Goal: Task Accomplishment & Management: Use online tool/utility

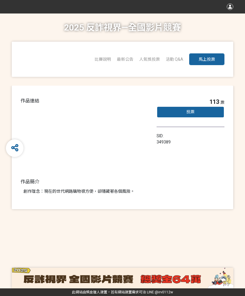
click at [200, 112] on div "投票" at bounding box center [190, 112] width 68 height 12
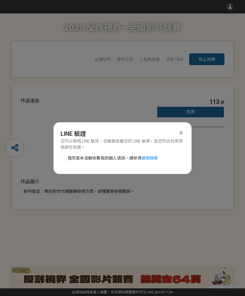
click at [61, 160] on div at bounding box center [63, 158] width 6 height 6
checkbox input "true"
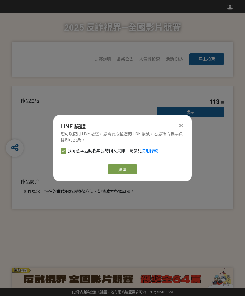
click at [132, 169] on link "繼續" at bounding box center [122, 169] width 29 height 10
click at [128, 168] on link "繼續" at bounding box center [122, 169] width 29 height 10
click at [184, 125] on div at bounding box center [180, 125] width 7 height 7
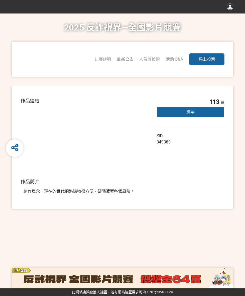
click at [196, 113] on div "投票" at bounding box center [190, 112] width 68 height 12
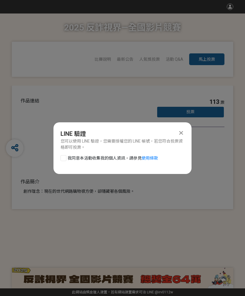
click at [61, 160] on div at bounding box center [63, 158] width 6 height 6
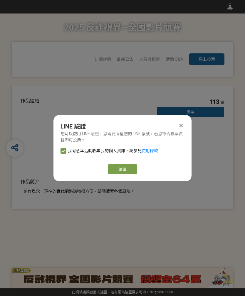
checkbox input "true"
click at [130, 169] on link "繼續" at bounding box center [122, 169] width 29 height 10
